Goal: Task Accomplishment & Management: Complete application form

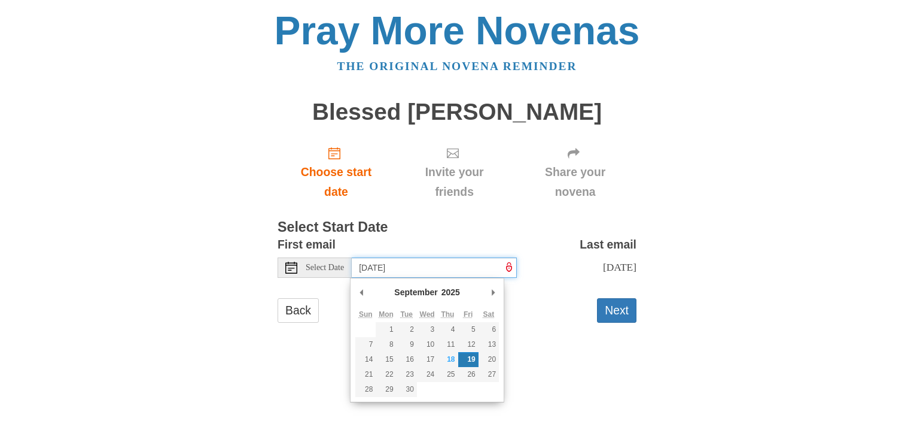
click at [457, 263] on input "Friday, September 19th" at bounding box center [434, 267] width 165 height 20
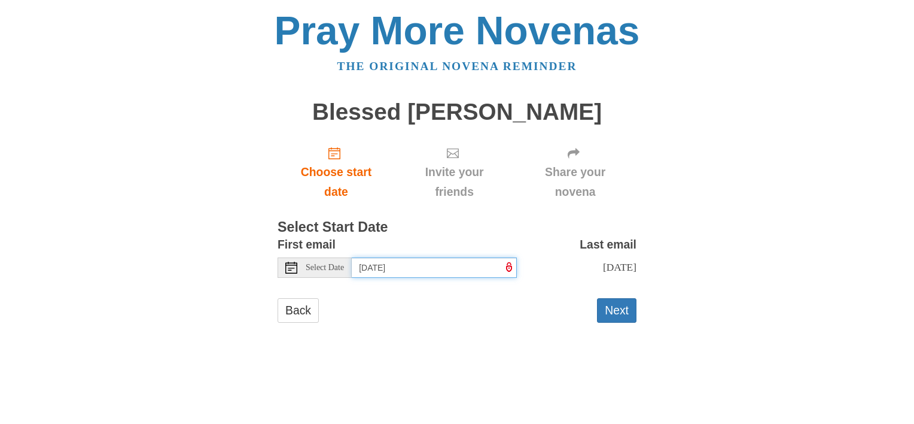
click at [457, 270] on input "Friday, September 19th" at bounding box center [434, 267] width 165 height 20
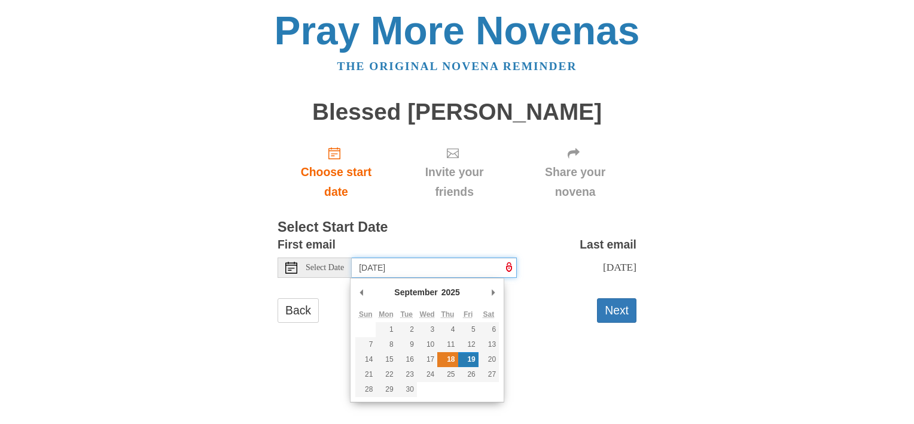
type input "Thursday, September 18th"
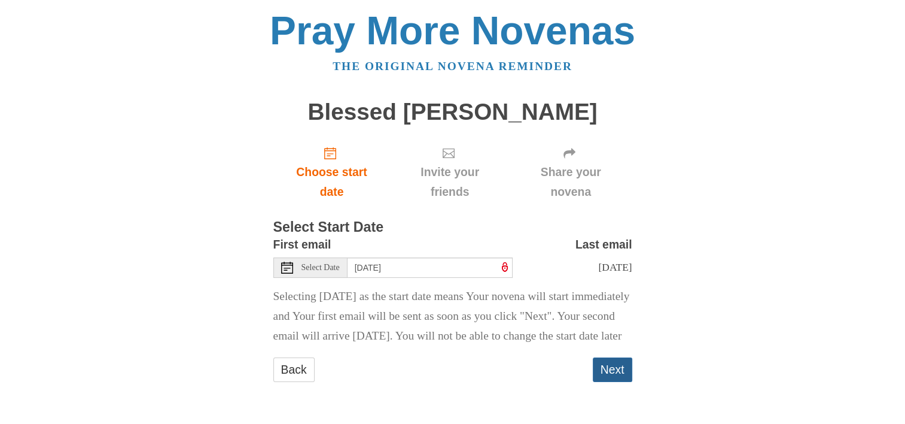
click at [603, 382] on button "Next" at bounding box center [612, 369] width 39 height 25
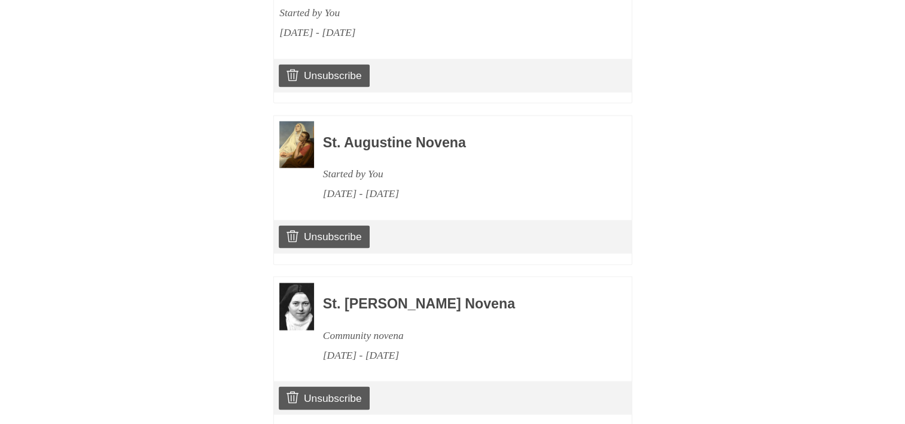
scroll to position [1972, 0]
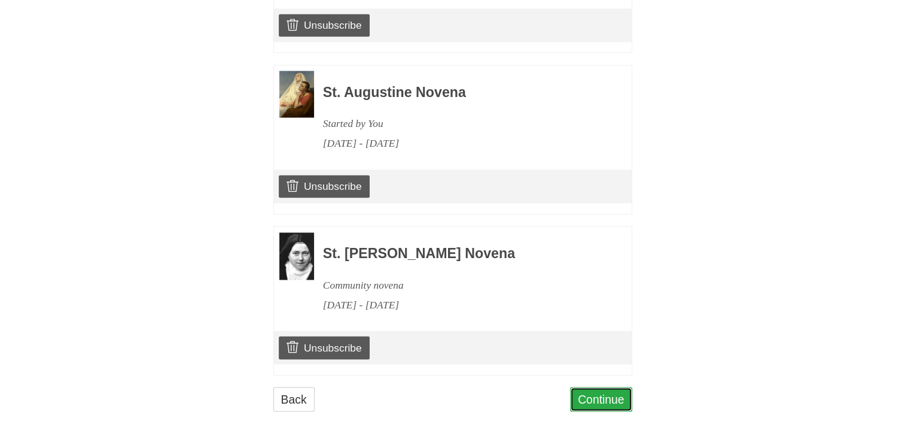
click at [603, 386] on link "Continue" at bounding box center [601, 398] width 62 height 25
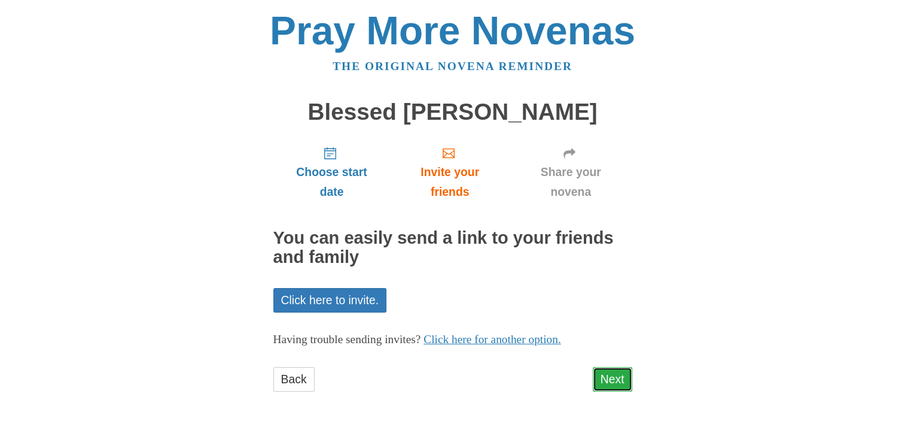
click at [604, 371] on link "Next" at bounding box center [612, 379] width 39 height 25
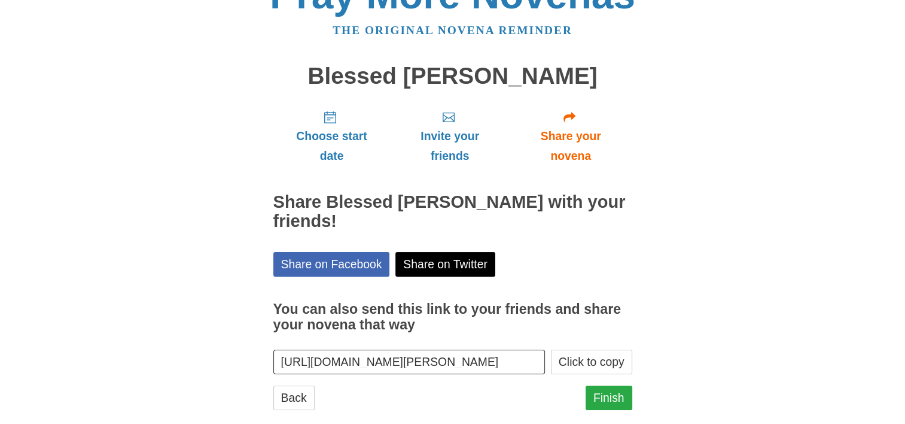
scroll to position [56, 0]
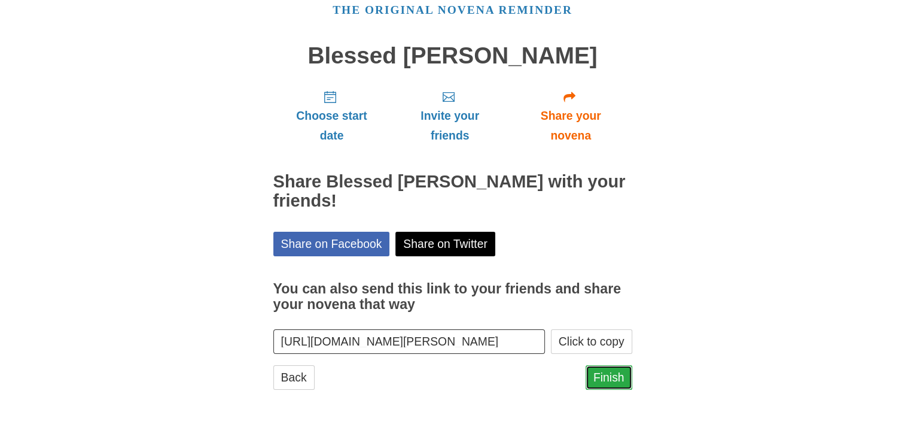
click at [609, 377] on link "Finish" at bounding box center [609, 377] width 47 height 25
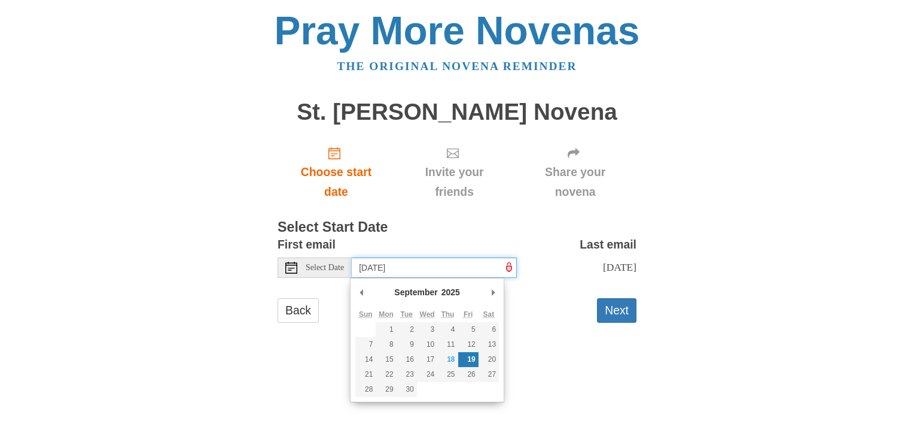
click at [450, 270] on input "Friday, September 19th" at bounding box center [434, 267] width 165 height 20
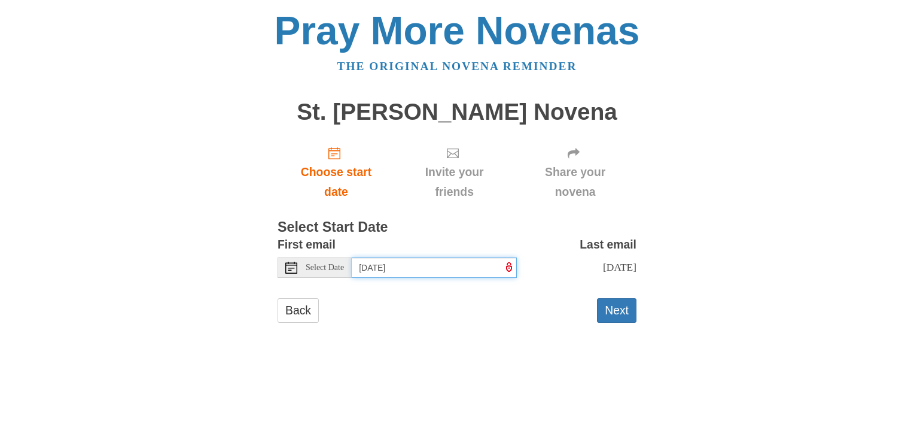
click at [462, 272] on input "Friday, September 19th" at bounding box center [434, 267] width 165 height 20
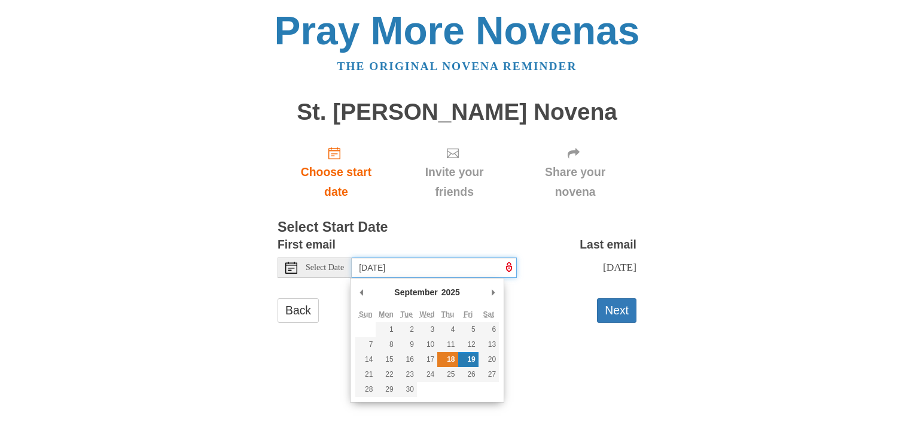
type input "Thursday, September 18th"
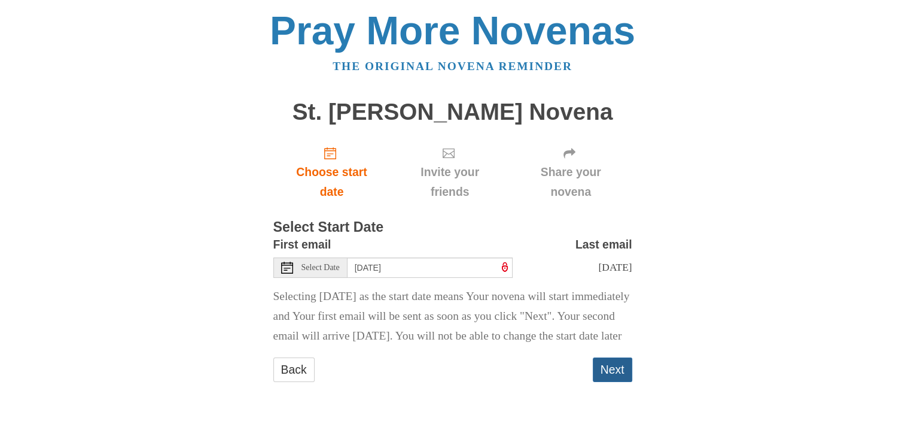
click at [601, 382] on button "Next" at bounding box center [612, 369] width 39 height 25
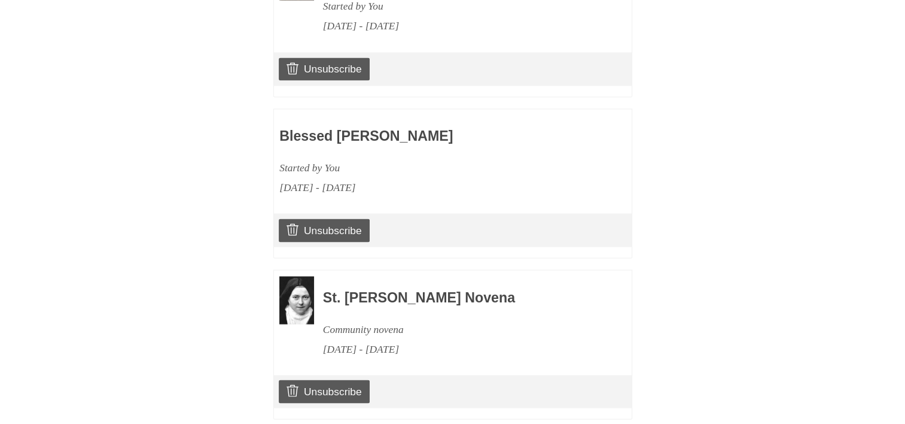
scroll to position [2132, 0]
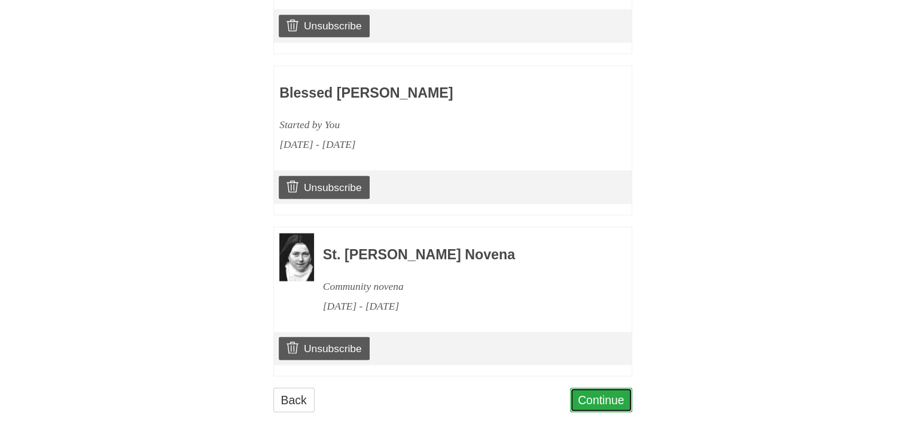
click at [603, 387] on link "Continue" at bounding box center [601, 399] width 62 height 25
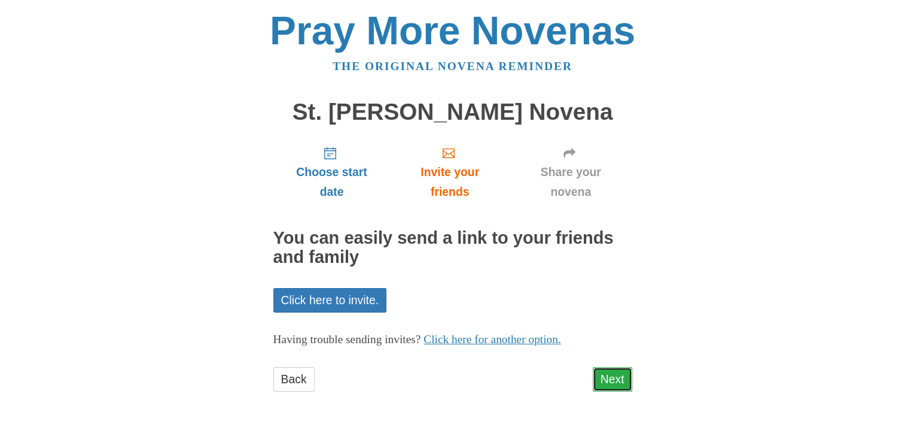
click at [613, 376] on link "Next" at bounding box center [612, 379] width 39 height 25
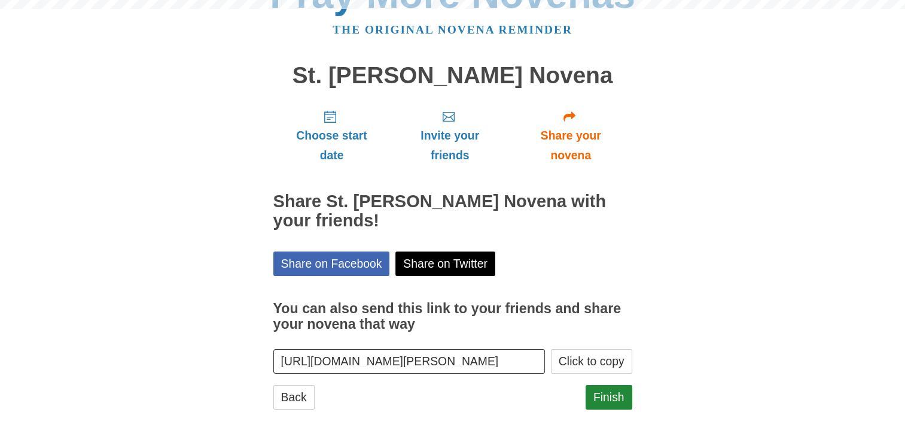
scroll to position [56, 0]
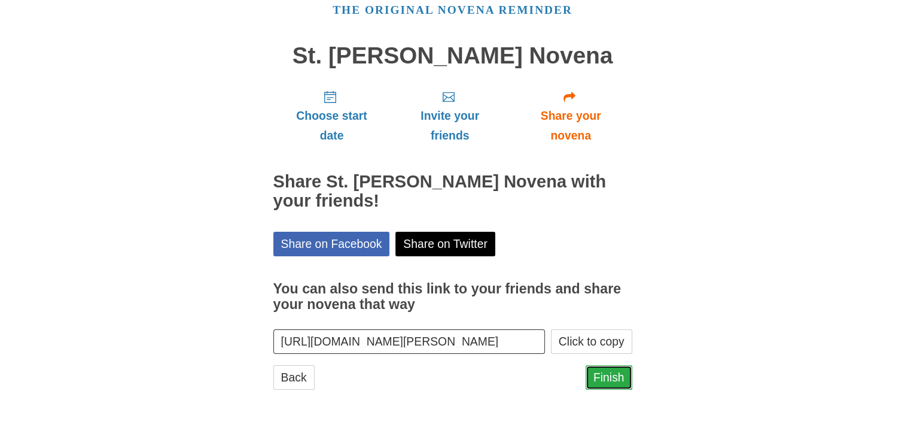
click at [614, 377] on link "Finish" at bounding box center [609, 377] width 47 height 25
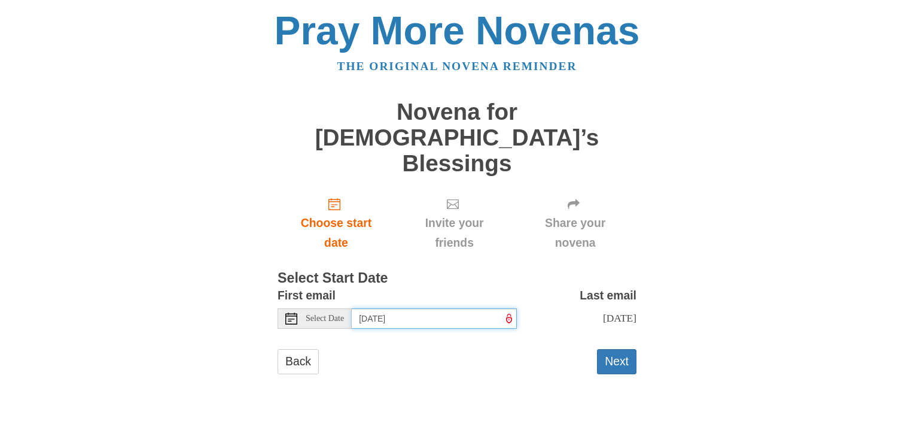
click at [431, 308] on input "Friday, September 19th" at bounding box center [434, 318] width 165 height 20
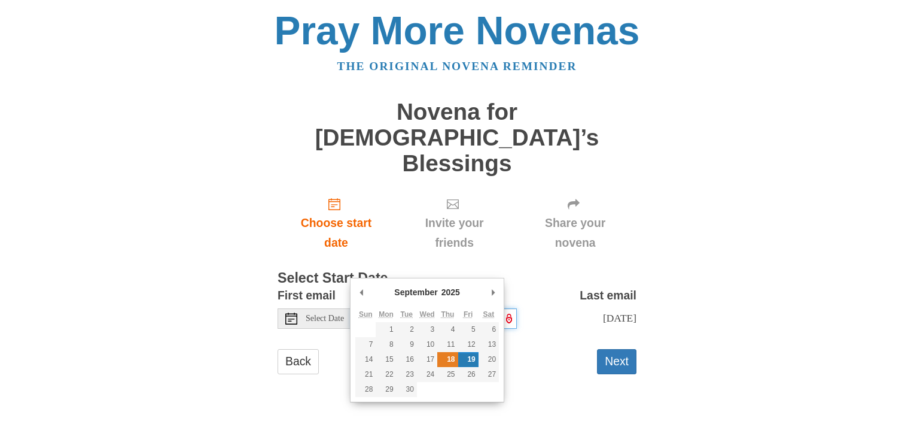
type input "Thursday, September 18th"
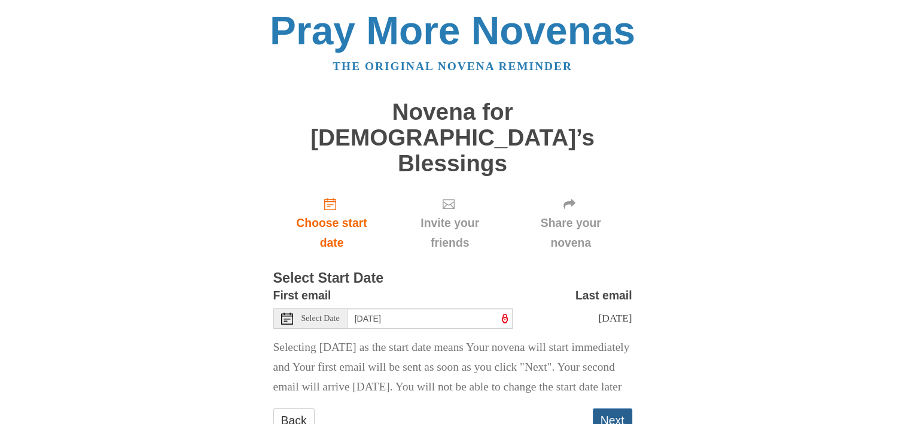
click at [607, 408] on button "Next" at bounding box center [612, 420] width 39 height 25
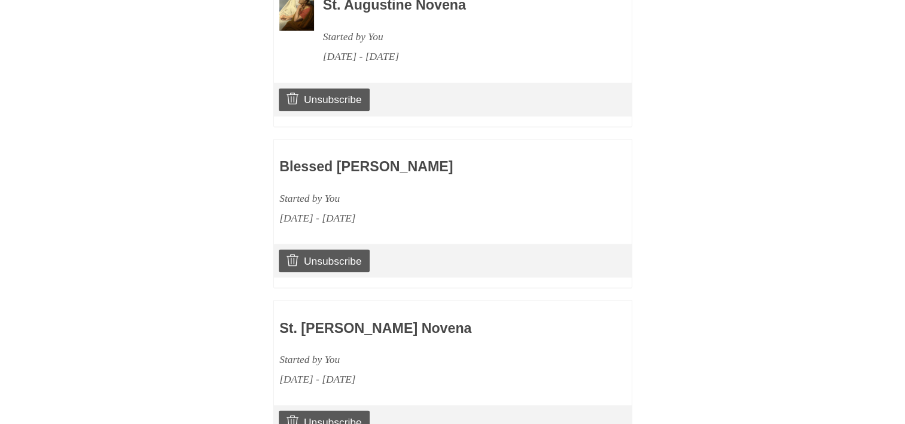
scroll to position [2292, 0]
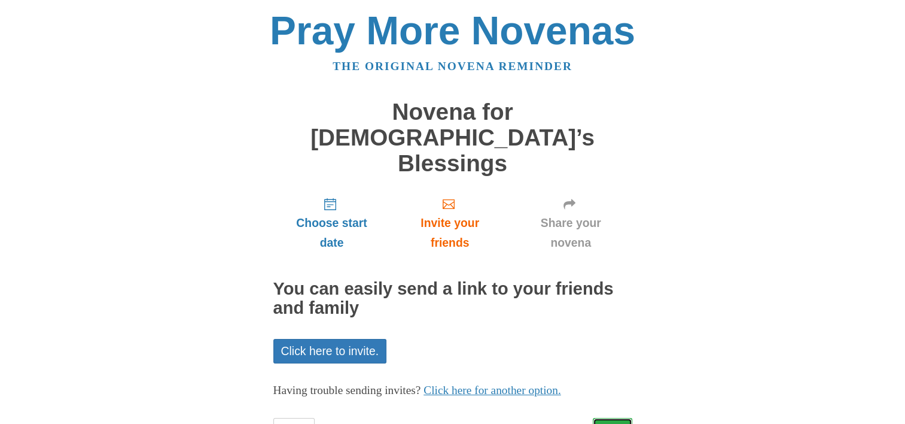
click at [611, 418] on link "Next" at bounding box center [612, 430] width 39 height 25
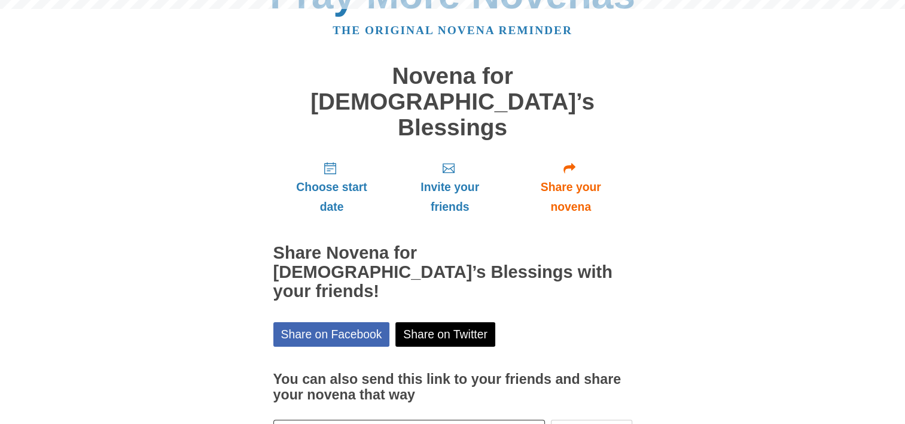
scroll to position [56, 0]
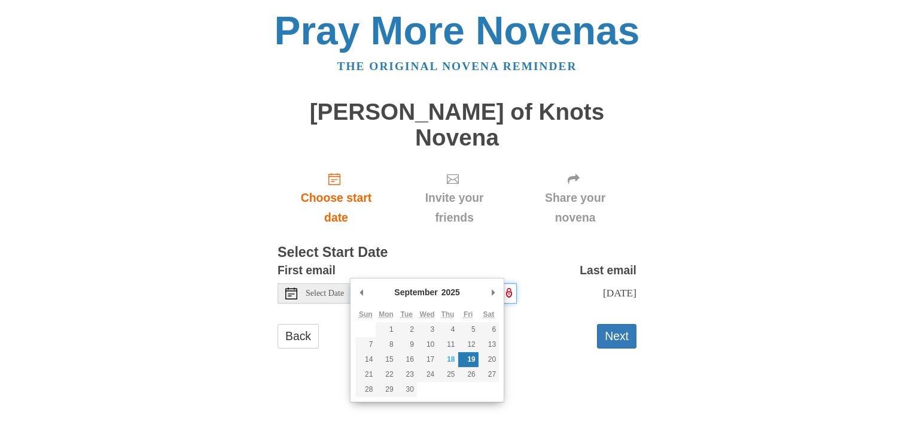
click at [471, 283] on input "Friday, September 19th" at bounding box center [434, 293] width 165 height 20
type input "[DATE]"
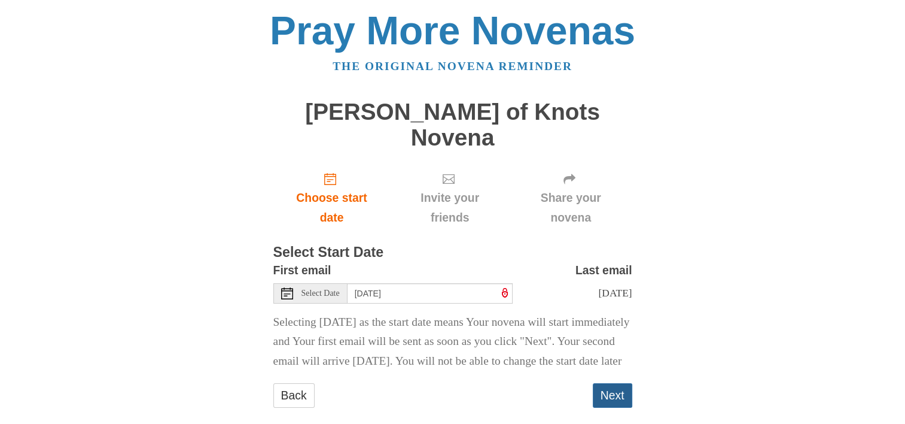
click at [615, 393] on button "Next" at bounding box center [612, 395] width 39 height 25
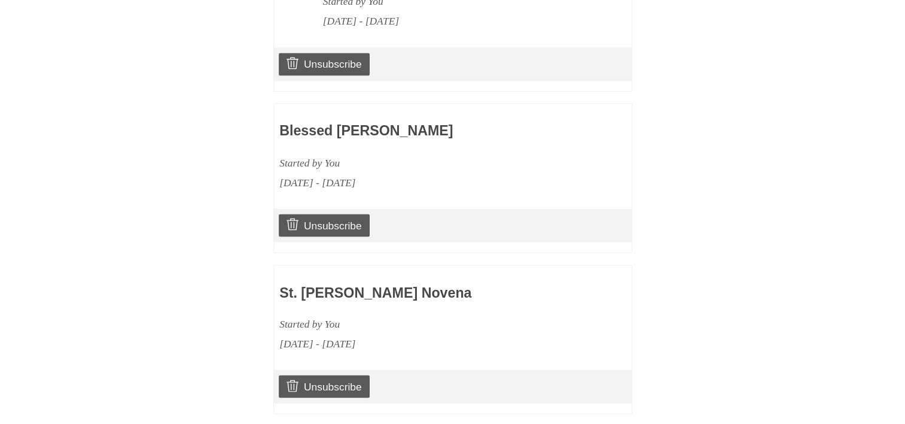
scroll to position [2453, 0]
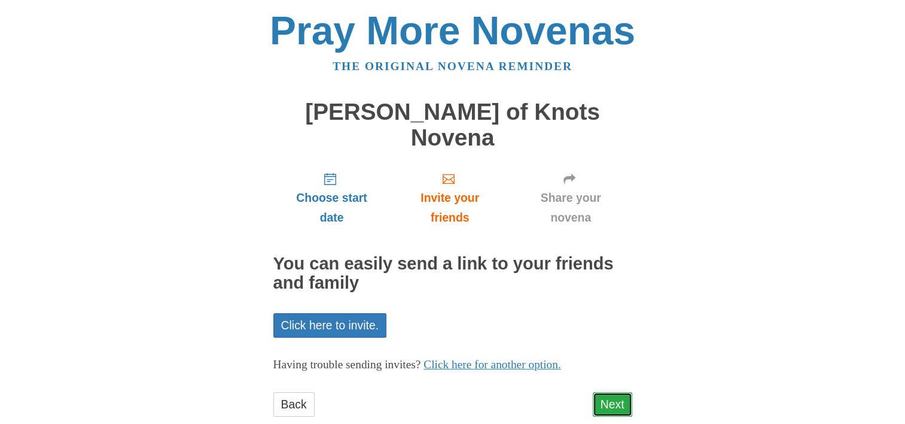
click at [608, 392] on link "Next" at bounding box center [612, 404] width 39 height 25
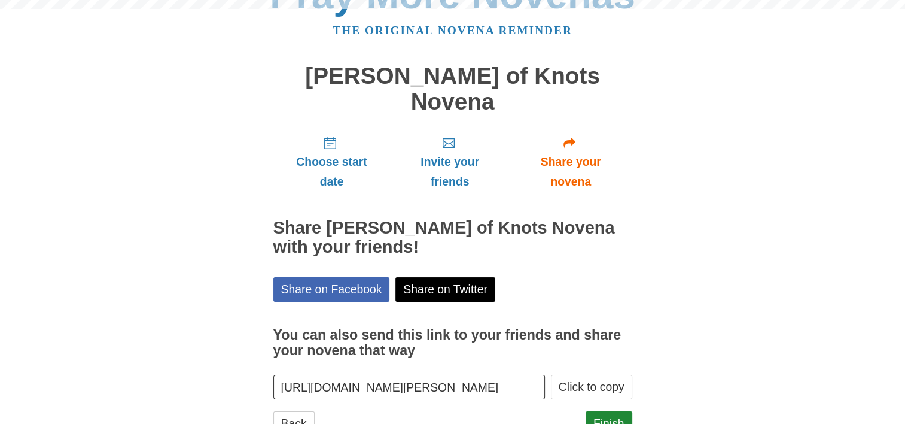
scroll to position [56, 0]
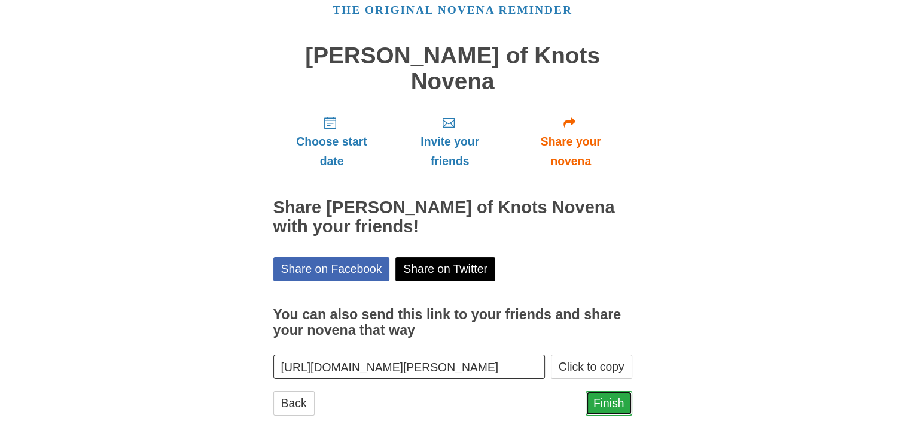
click at [607, 391] on link "Finish" at bounding box center [609, 403] width 47 height 25
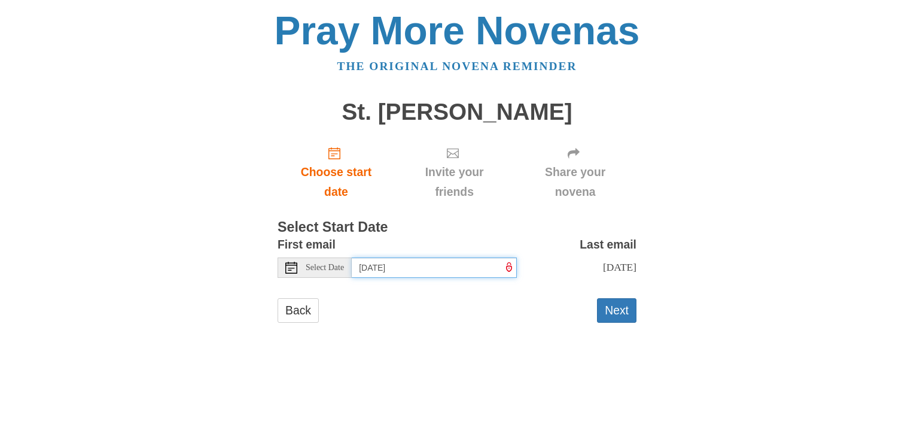
click at [447, 266] on input "[DATE]" at bounding box center [434, 267] width 165 height 20
click at [471, 265] on input "Friday, September 19th" at bounding box center [434, 267] width 165 height 20
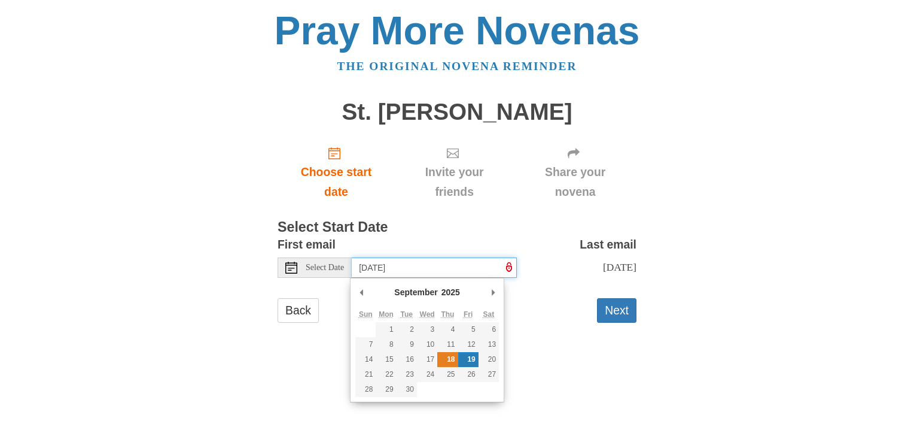
type input "Thursday, September 18th"
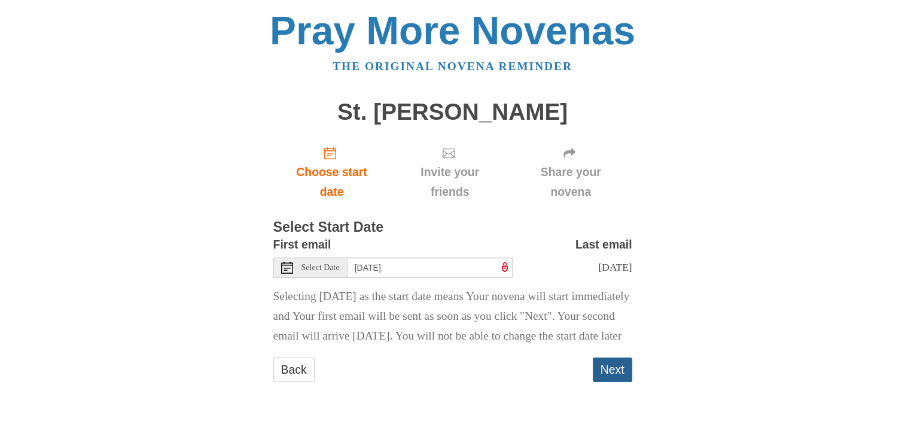
click at [611, 382] on button "Next" at bounding box center [612, 369] width 39 height 25
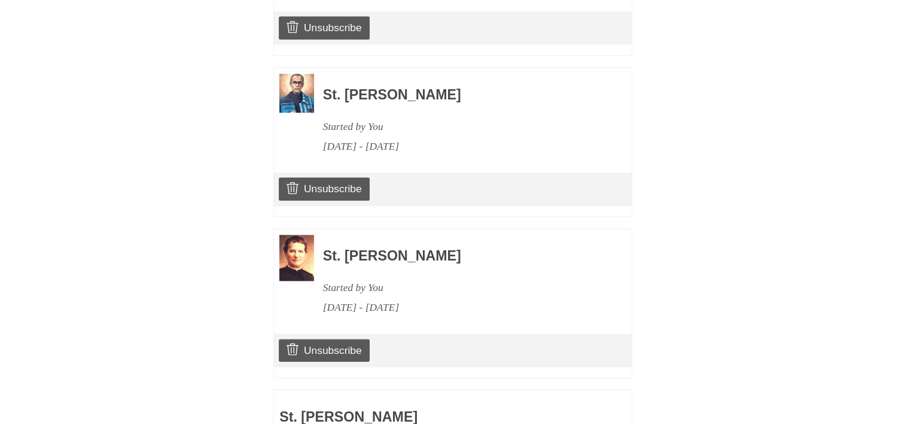
scroll to position [2614, 0]
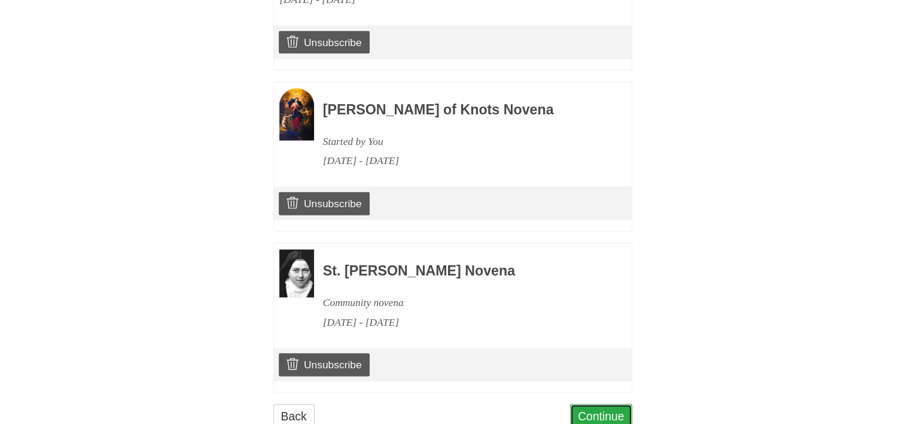
click at [597, 404] on link "Continue" at bounding box center [601, 416] width 62 height 25
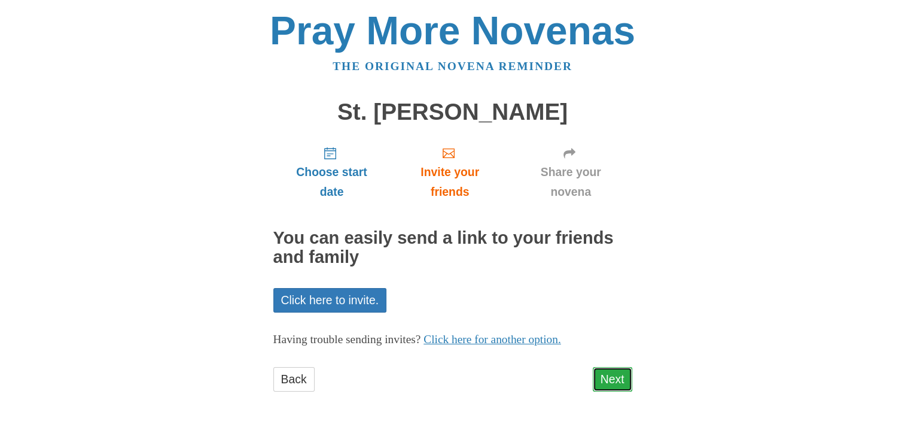
click at [607, 377] on link "Next" at bounding box center [612, 379] width 39 height 25
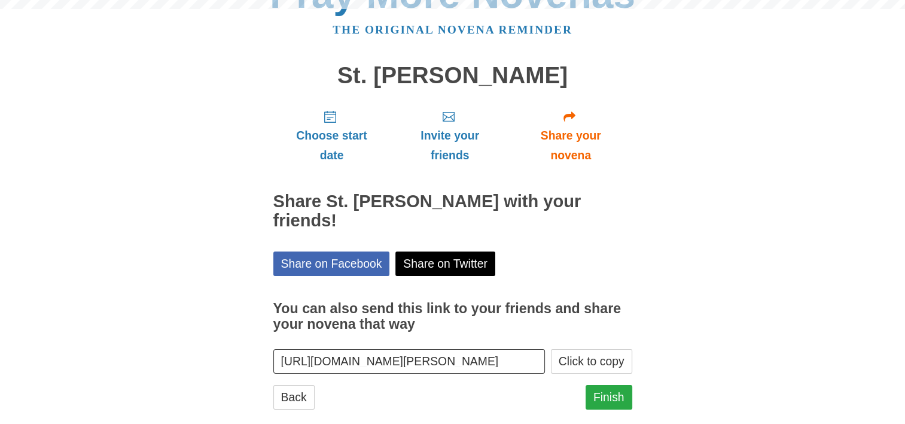
scroll to position [56, 0]
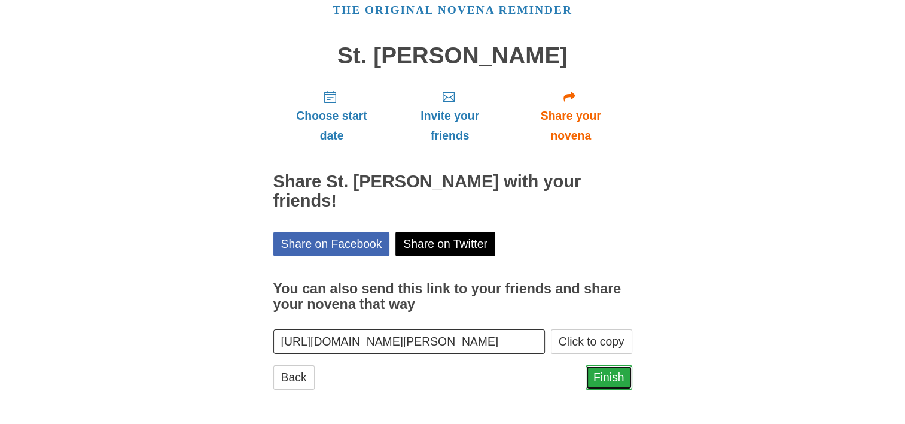
click at [614, 376] on link "Finish" at bounding box center [609, 377] width 47 height 25
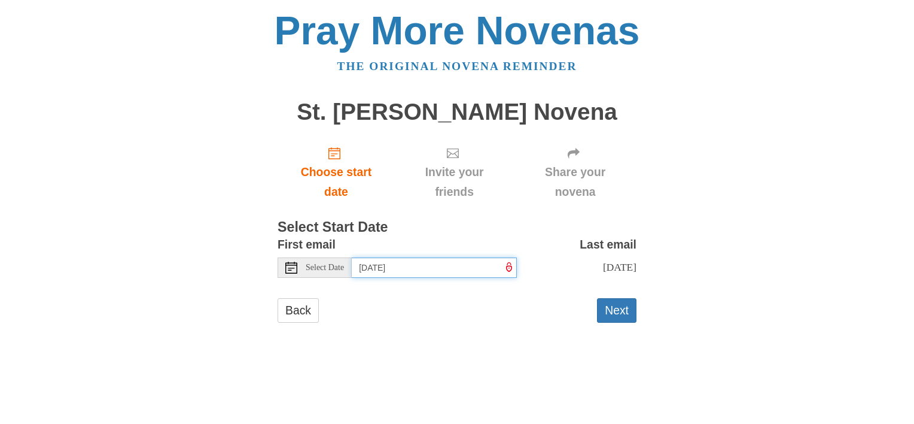
click at [461, 264] on input "Friday, September 19th" at bounding box center [434, 267] width 165 height 20
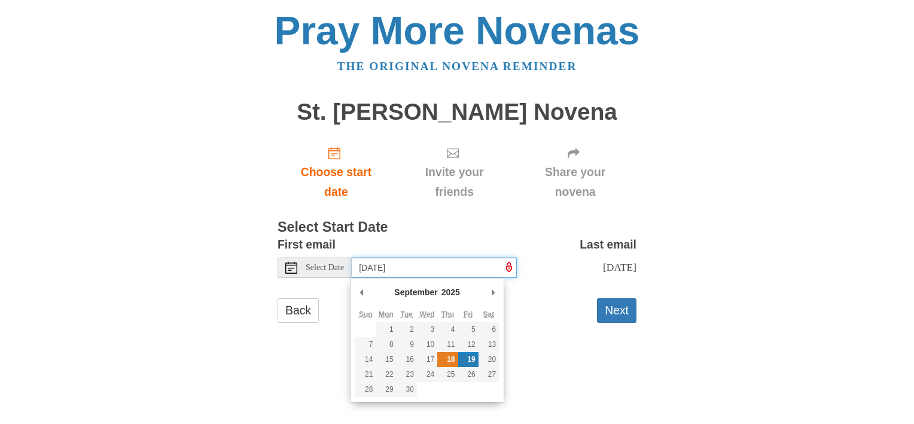
type input "Thursday, September 18th"
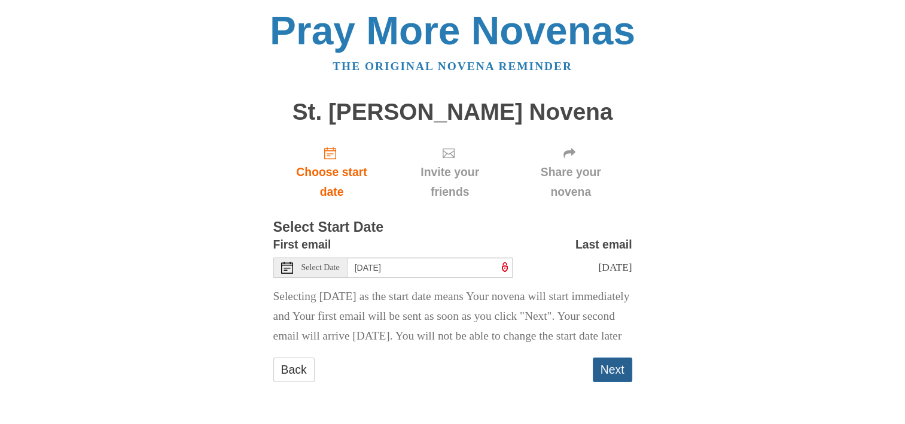
drag, startPoint x: 608, startPoint y: 398, endPoint x: 643, endPoint y: 361, distance: 50.8
click at [609, 382] on button "Next" at bounding box center [612, 369] width 39 height 25
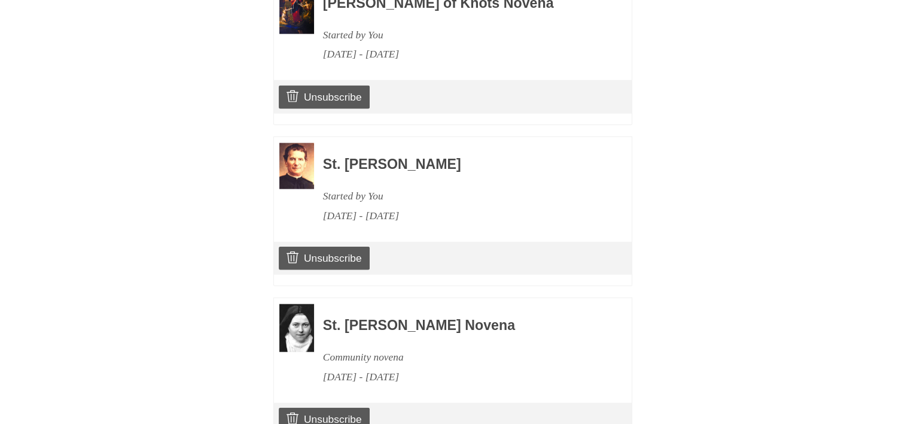
scroll to position [2774, 0]
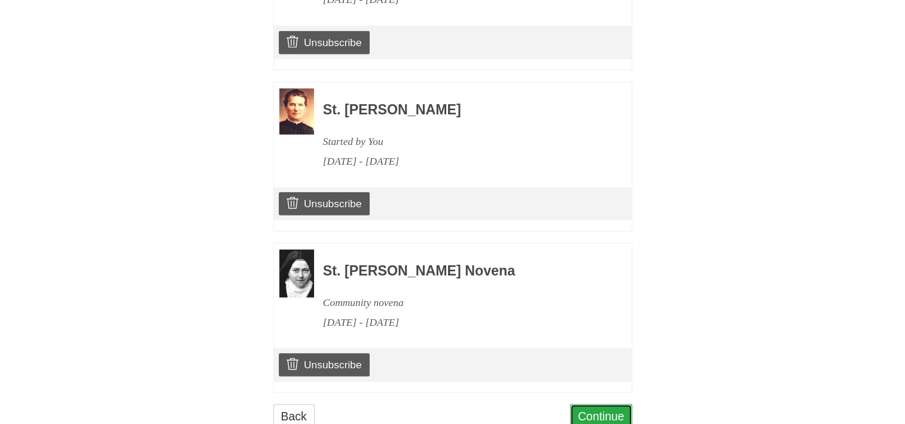
click at [603, 404] on link "Continue" at bounding box center [601, 416] width 62 height 25
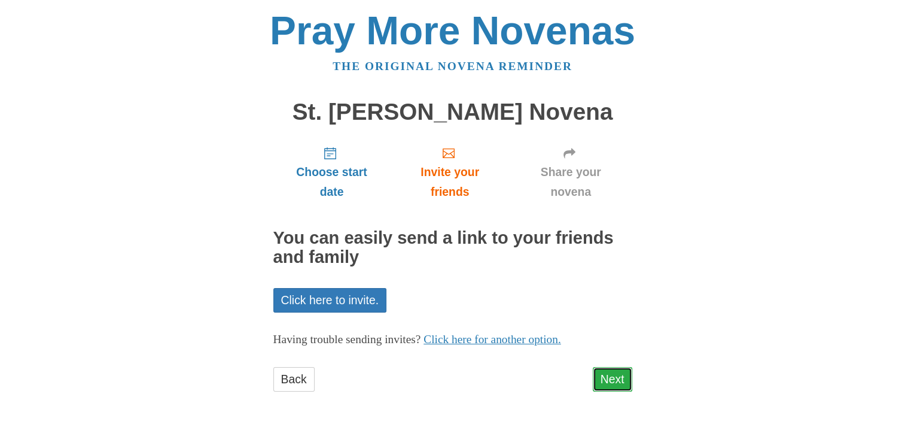
click at [613, 377] on link "Next" at bounding box center [612, 379] width 39 height 25
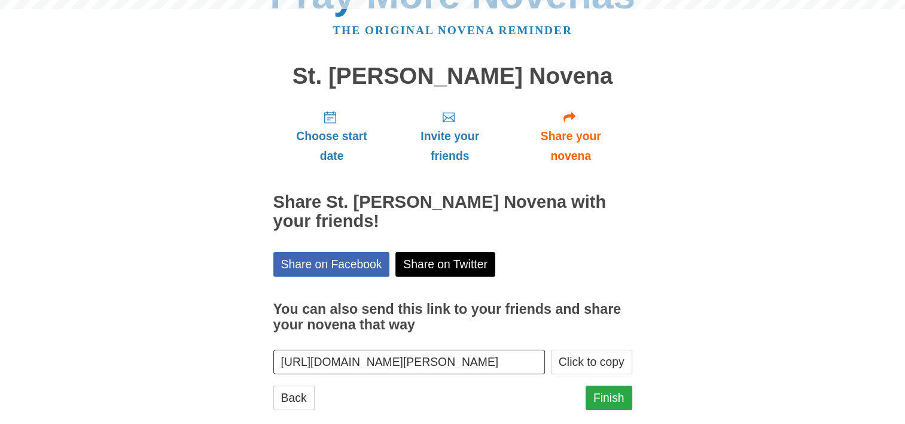
scroll to position [56, 0]
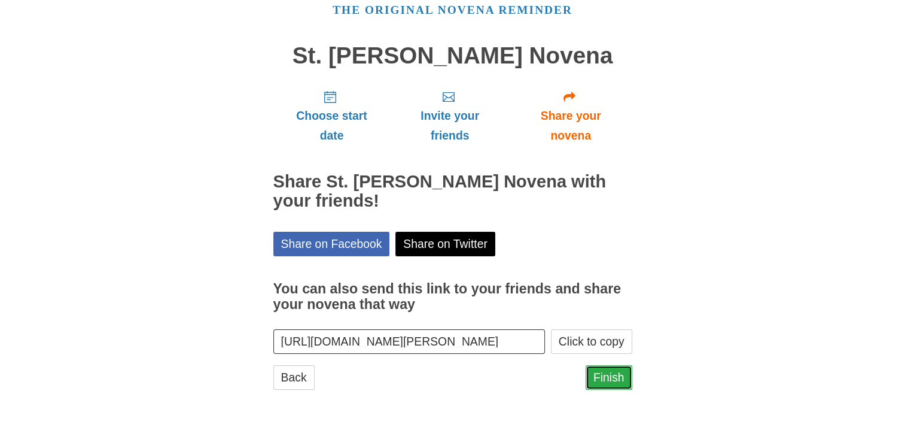
click at [604, 379] on link "Finish" at bounding box center [609, 377] width 47 height 25
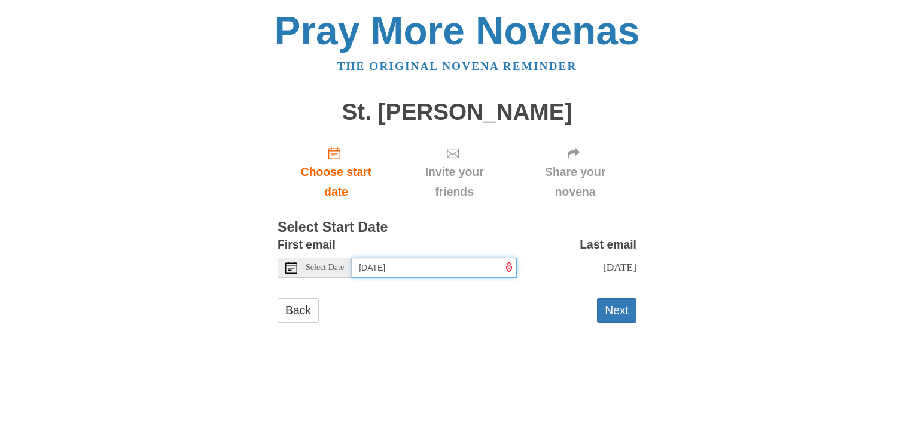
click at [464, 270] on input "Friday, September 19th" at bounding box center [434, 267] width 165 height 20
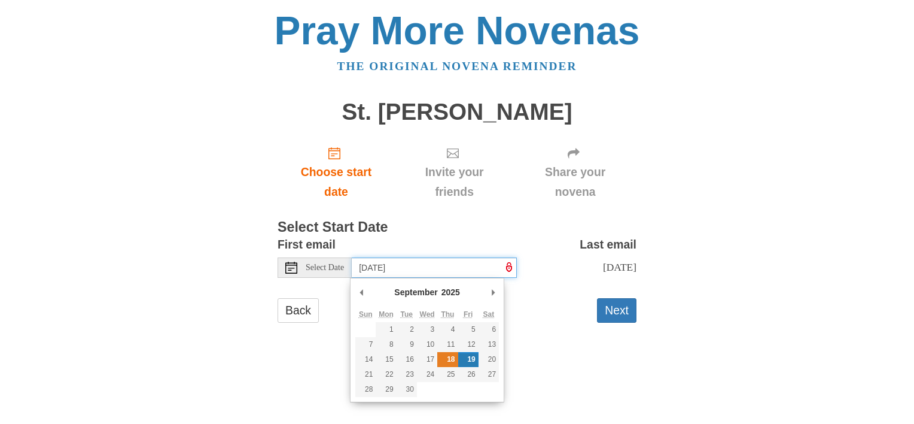
type input "[DATE]"
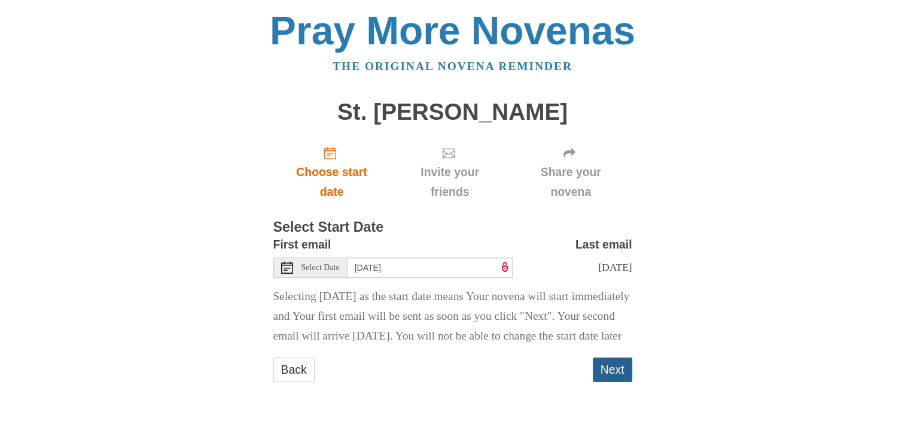
click at [614, 382] on button "Next" at bounding box center [612, 369] width 39 height 25
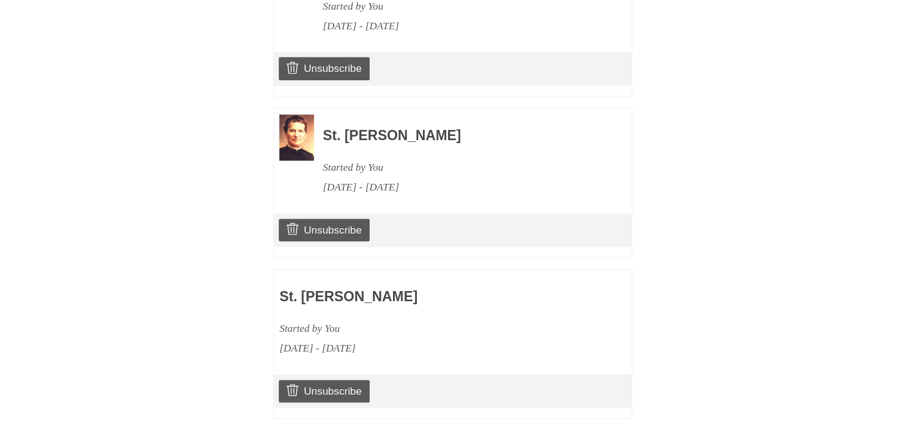
scroll to position [2935, 0]
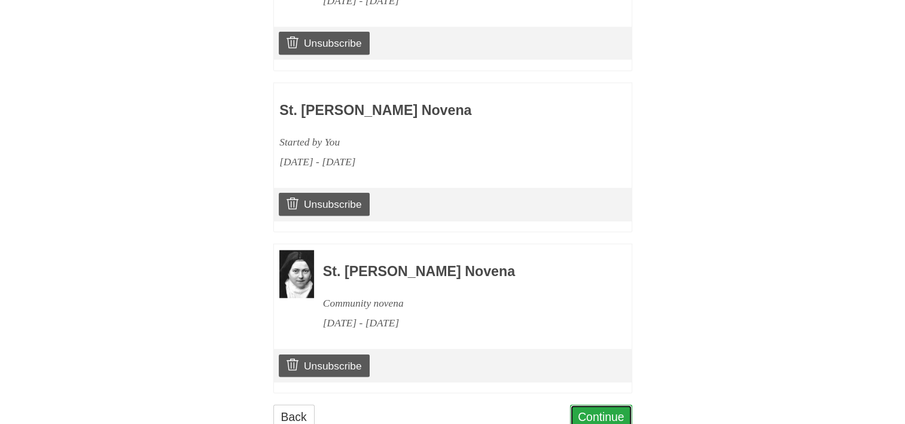
click at [592, 404] on link "Continue" at bounding box center [601, 416] width 62 height 25
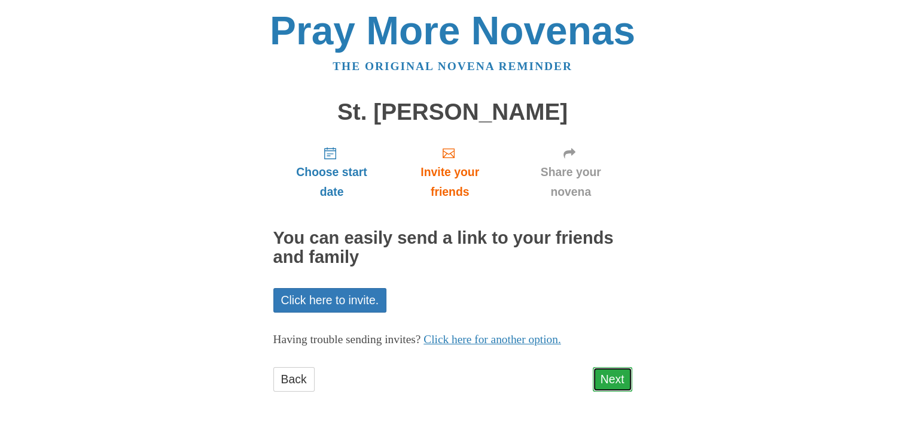
click at [599, 375] on link "Next" at bounding box center [612, 379] width 39 height 25
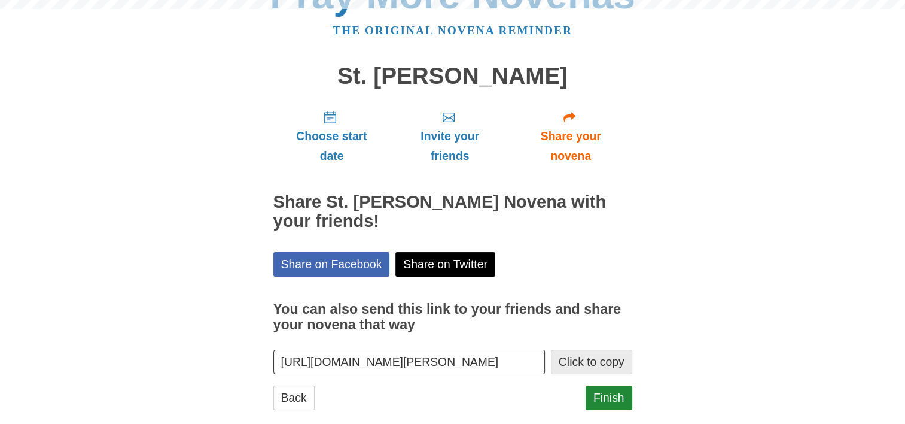
scroll to position [56, 0]
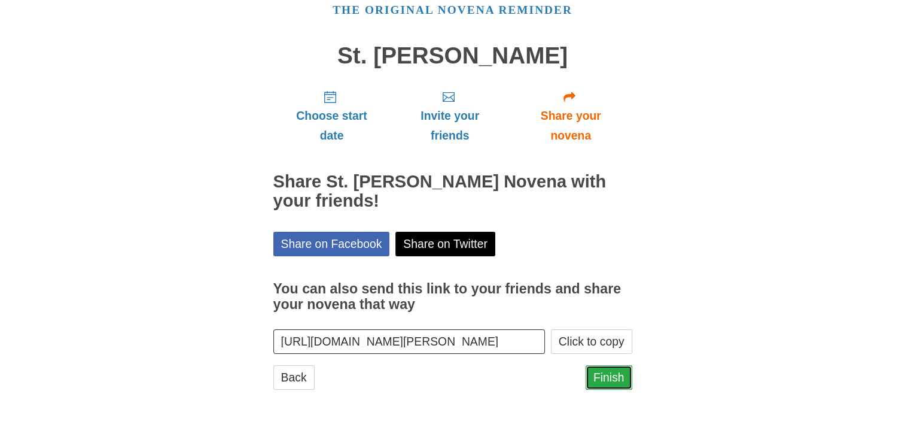
click at [598, 378] on link "Finish" at bounding box center [609, 377] width 47 height 25
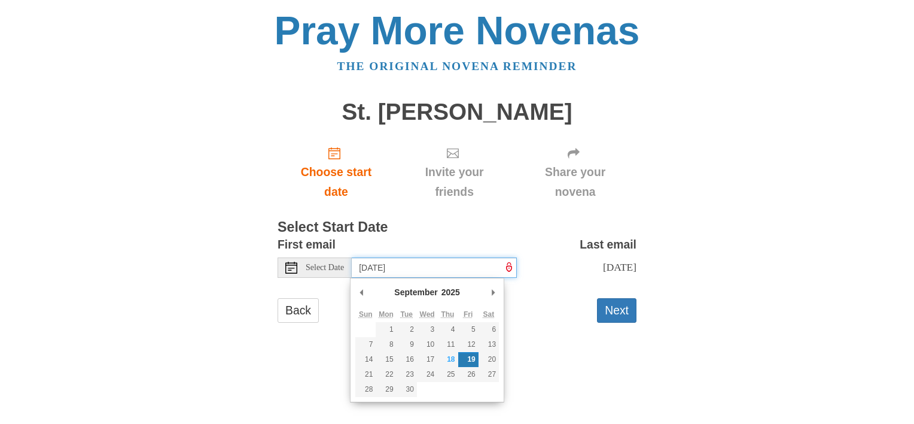
click at [467, 266] on input "[DATE]" at bounding box center [434, 267] width 165 height 20
type input "[DATE]"
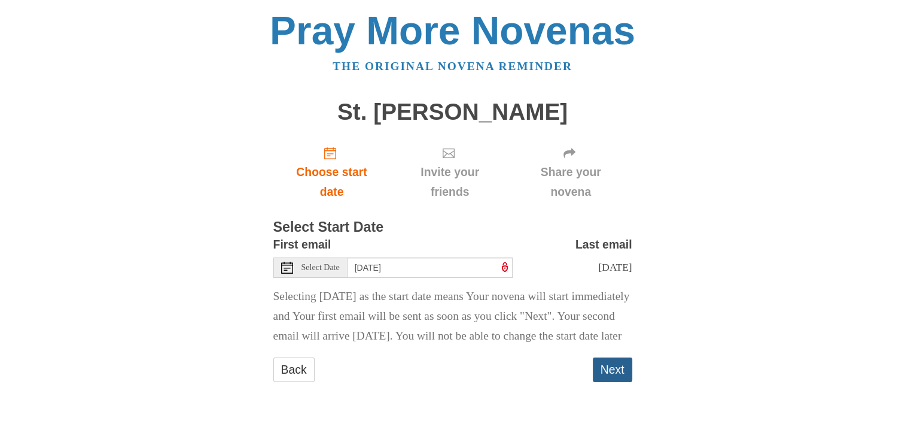
click at [610, 382] on button "Next" at bounding box center [612, 369] width 39 height 25
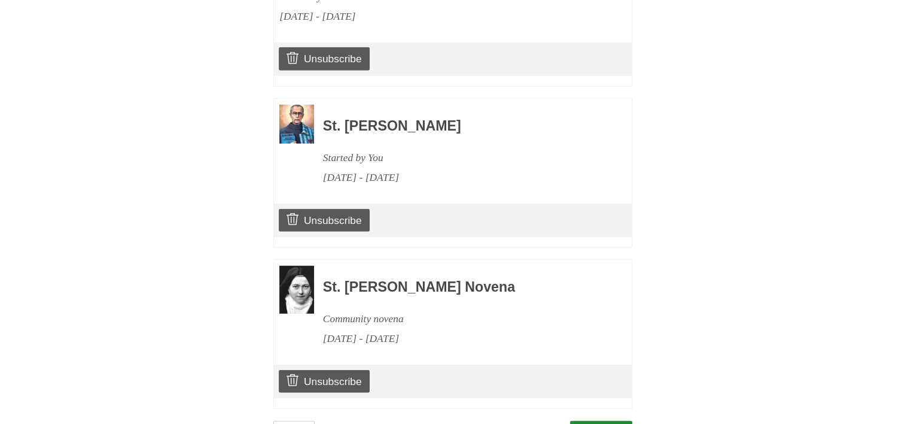
scroll to position [3096, 0]
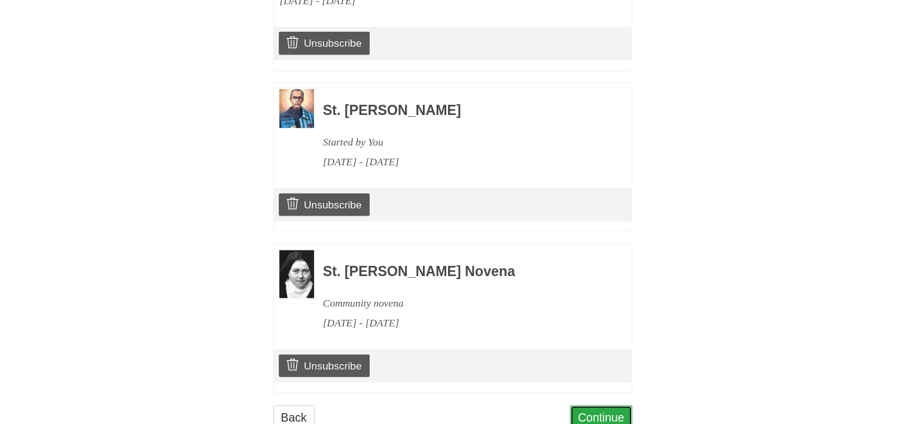
click at [603, 405] on link "Continue" at bounding box center [601, 417] width 62 height 25
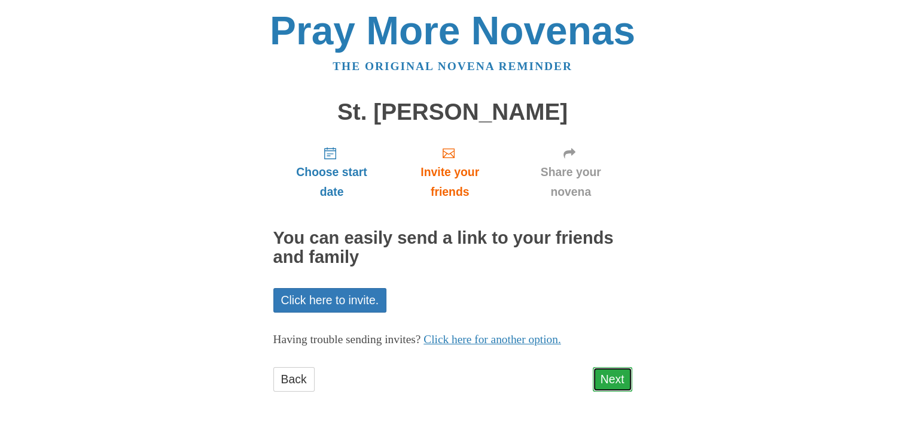
click at [610, 380] on link "Next" at bounding box center [612, 379] width 39 height 25
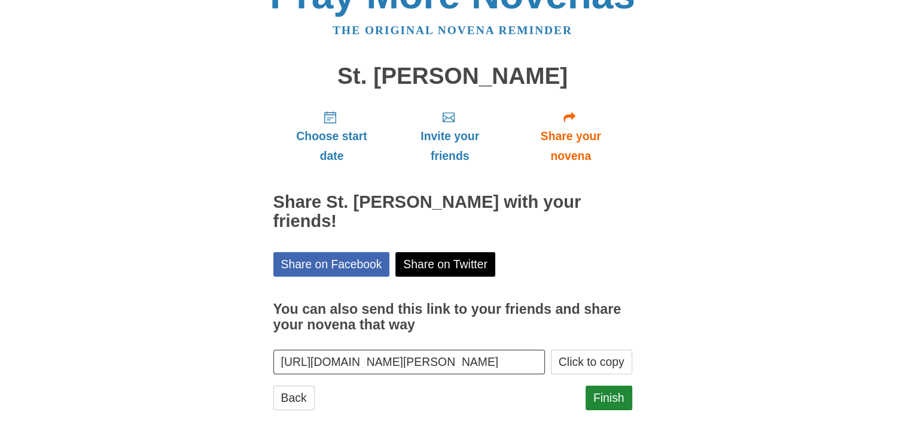
scroll to position [56, 0]
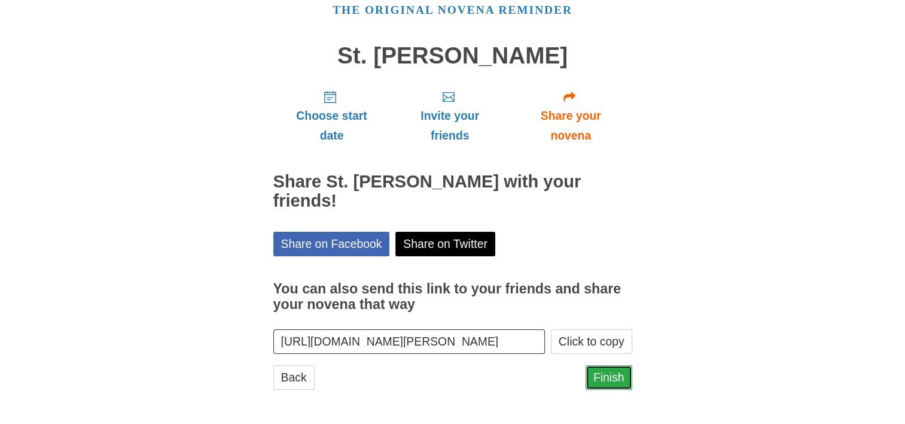
click at [608, 373] on link "Finish" at bounding box center [609, 377] width 47 height 25
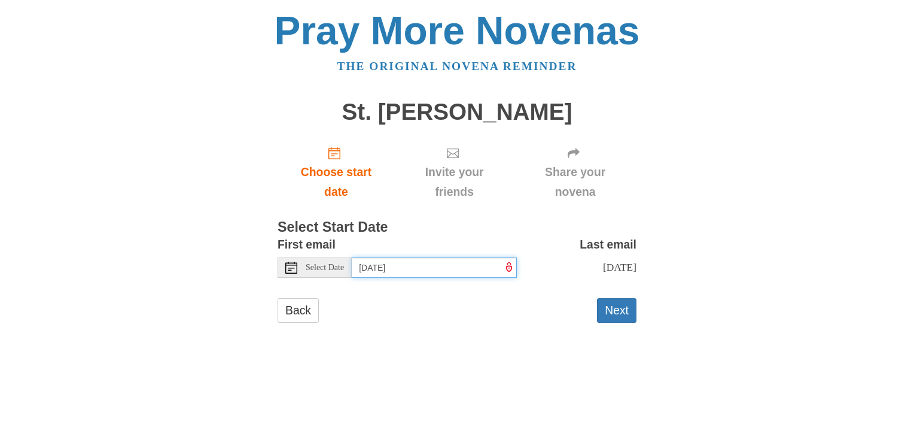
click at [464, 263] on input "[DATE]" at bounding box center [434, 267] width 165 height 20
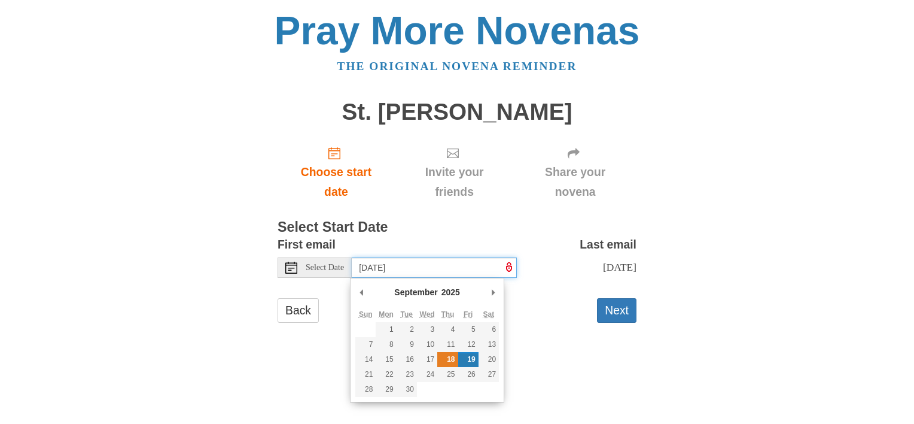
type input "[DATE]"
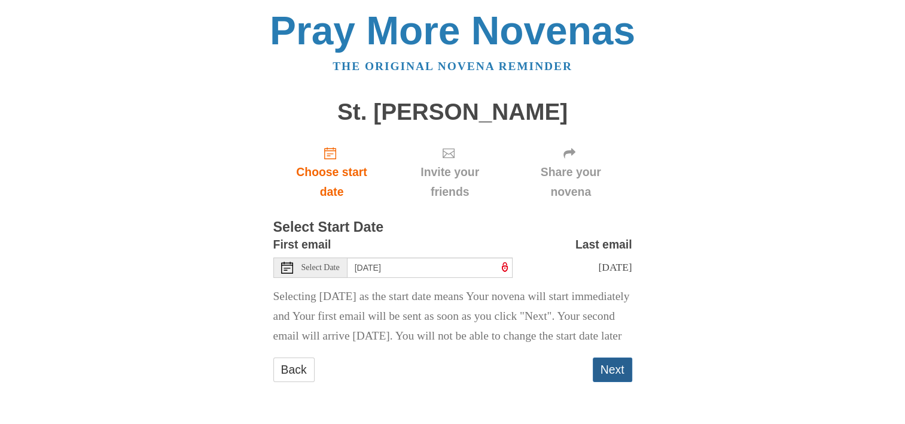
click at [604, 382] on button "Next" at bounding box center [612, 369] width 39 height 25
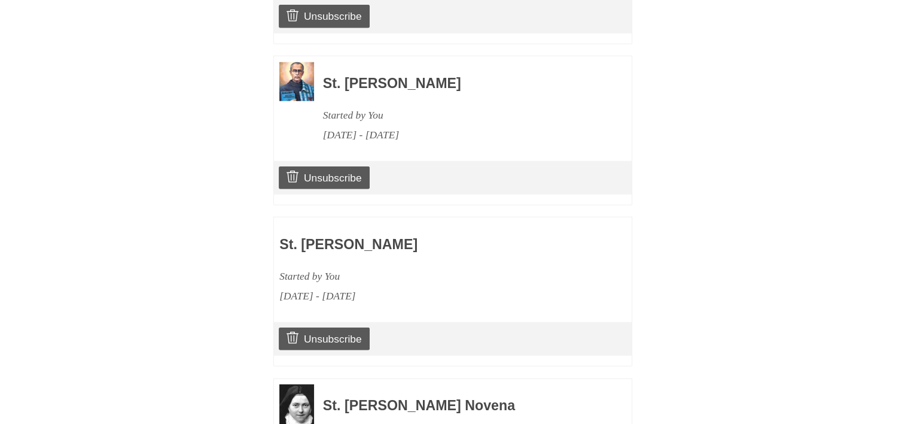
scroll to position [3256, 0]
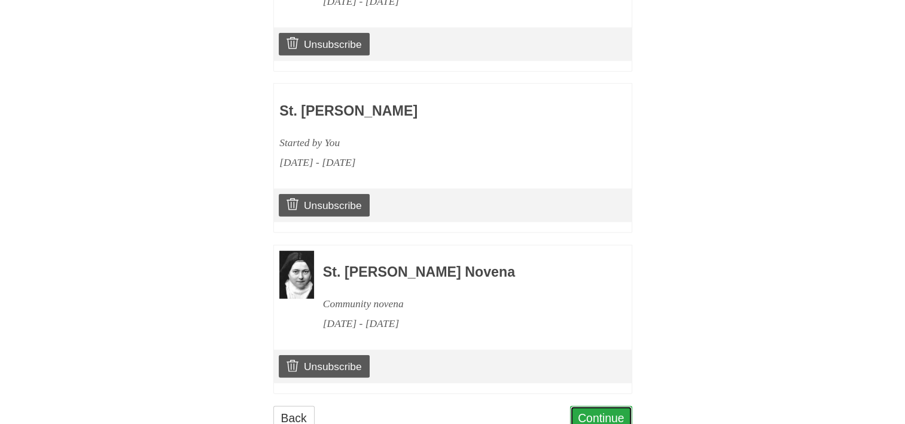
click at [587, 406] on link "Continue" at bounding box center [601, 418] width 62 height 25
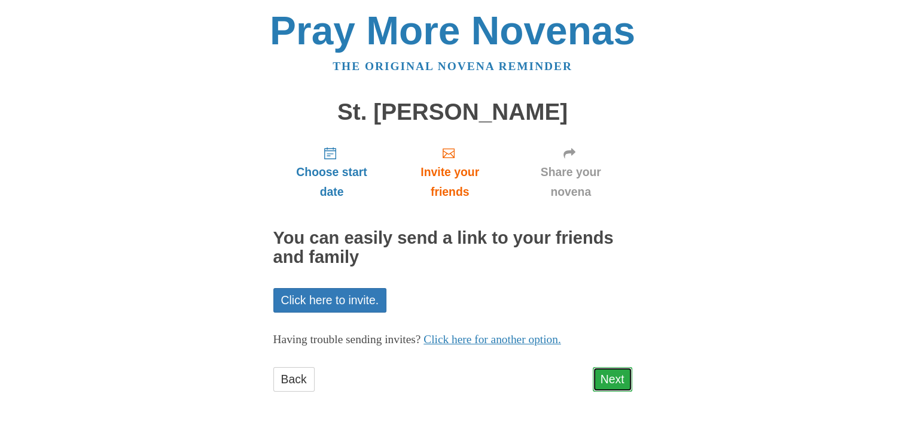
click at [610, 376] on link "Next" at bounding box center [612, 379] width 39 height 25
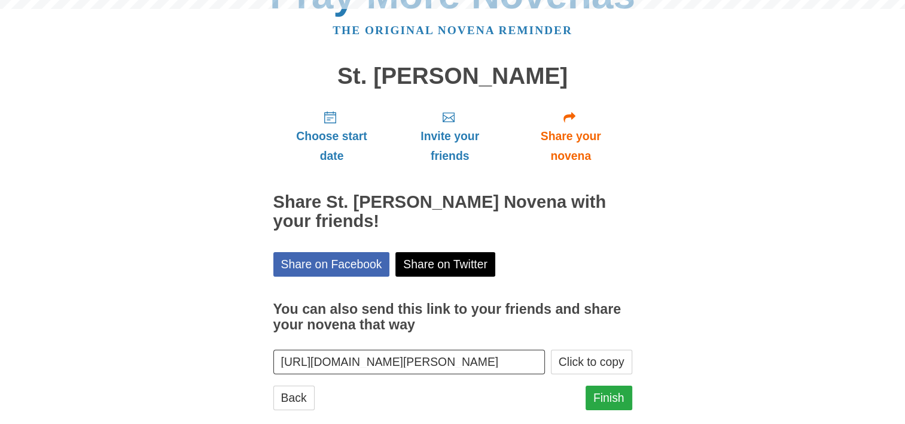
scroll to position [56, 0]
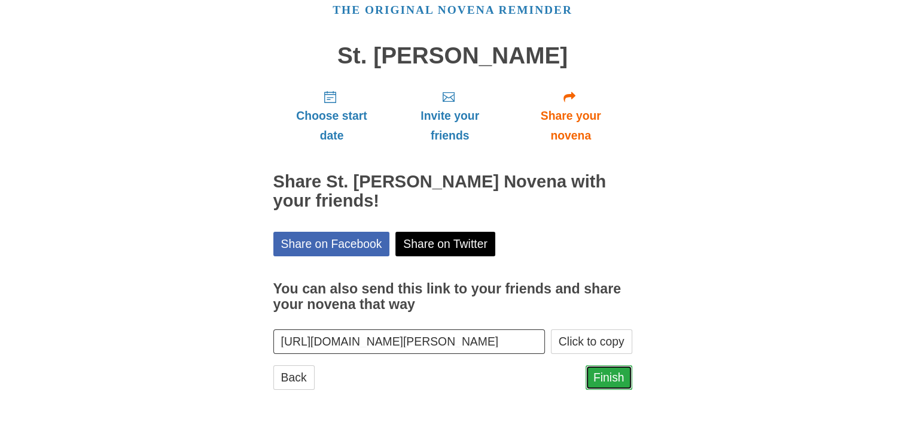
click at [608, 375] on link "Finish" at bounding box center [609, 377] width 47 height 25
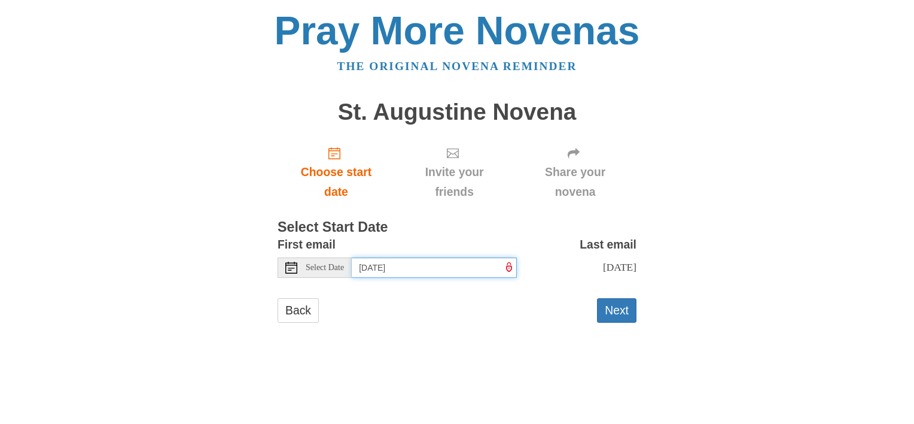
click at [472, 266] on input "[DATE]" at bounding box center [434, 267] width 165 height 20
click at [471, 266] on input "Friday, September 19th" at bounding box center [434, 267] width 165 height 20
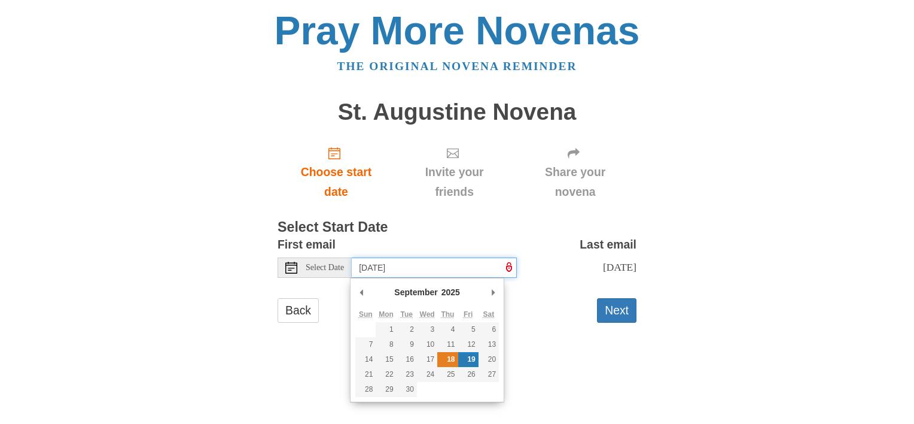
type input "Thursday, September 18th"
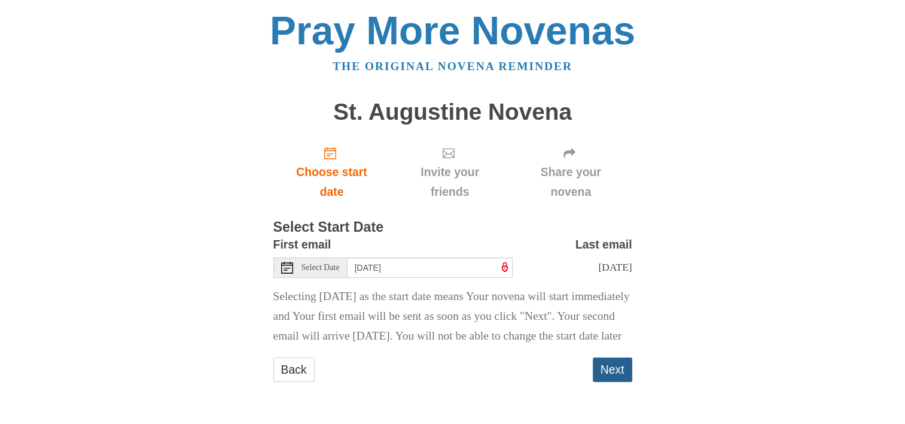
click at [605, 382] on button "Next" at bounding box center [612, 369] width 39 height 25
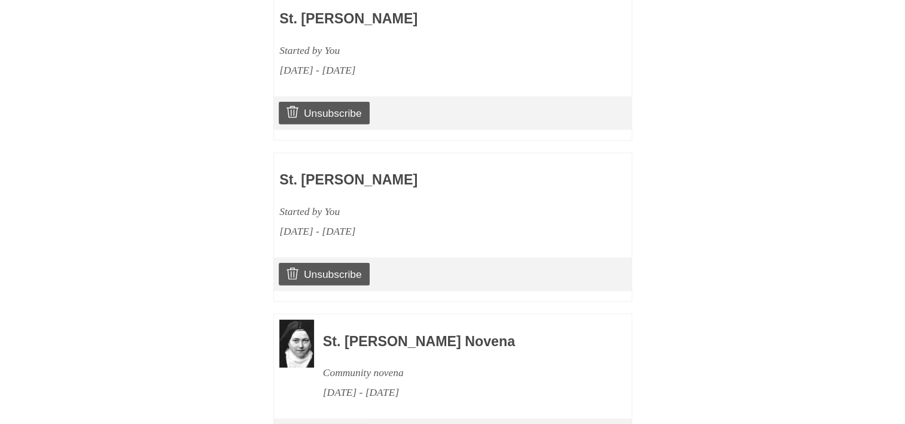
scroll to position [3416, 0]
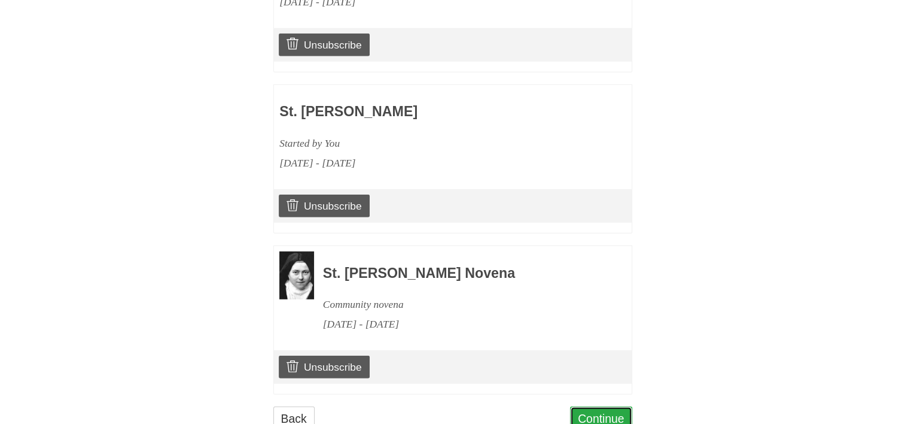
click at [598, 406] on link "Continue" at bounding box center [601, 418] width 62 height 25
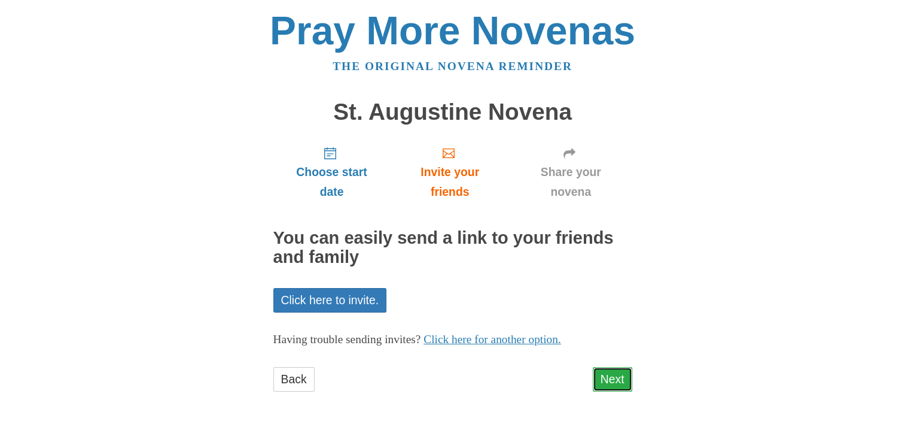
click at [610, 378] on link "Next" at bounding box center [612, 379] width 39 height 25
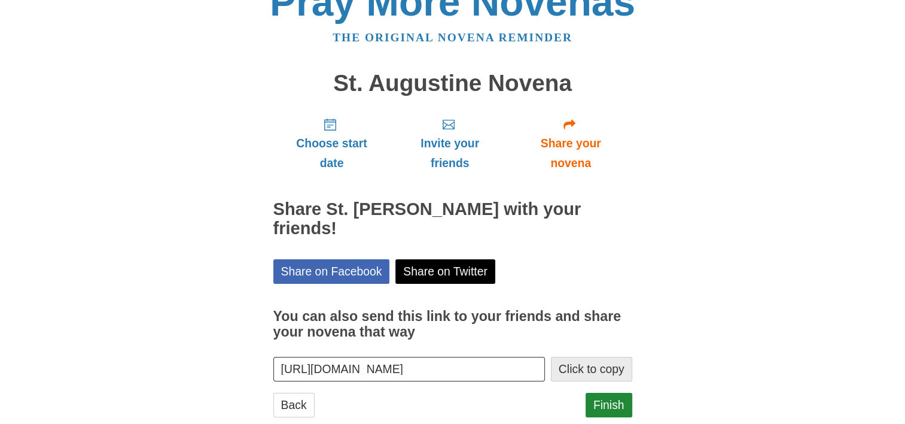
scroll to position [56, 0]
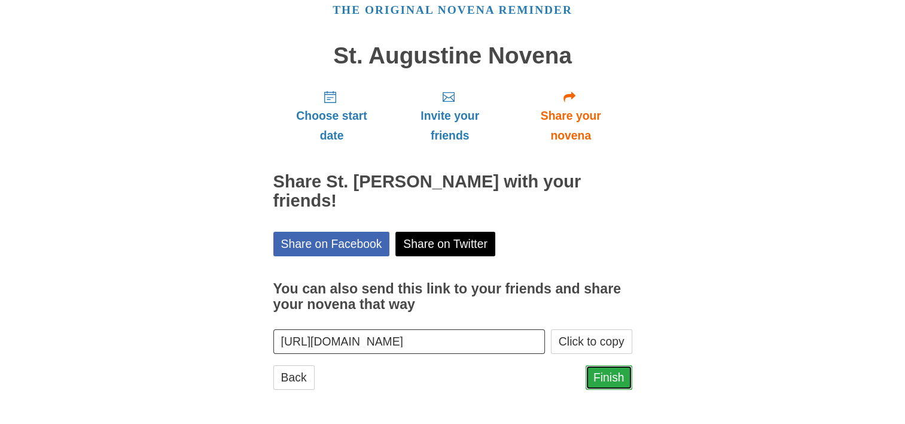
click at [610, 376] on link "Finish" at bounding box center [609, 377] width 47 height 25
